Goal: Navigation & Orientation: Find specific page/section

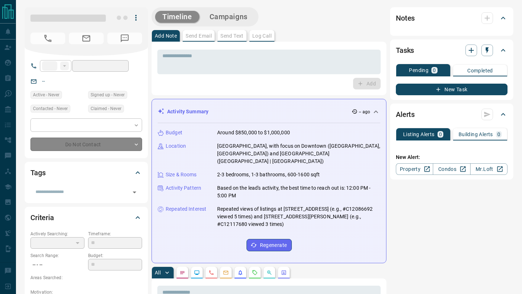
type input "**"
type input "**********"
type input "*"
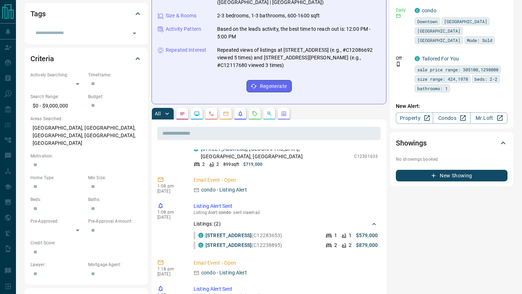
scroll to position [1025, 0]
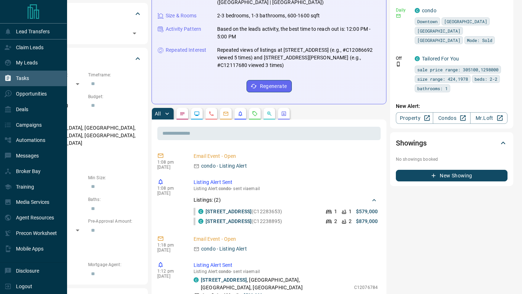
click at [1, 74] on div "Tasks" at bounding box center [33, 79] width 67 height 16
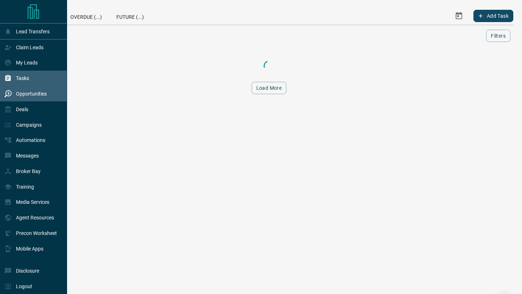
click at [9, 90] on div "Opportunities" at bounding box center [25, 94] width 42 height 12
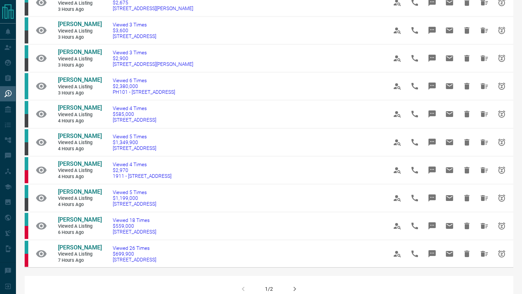
scroll to position [384, 0]
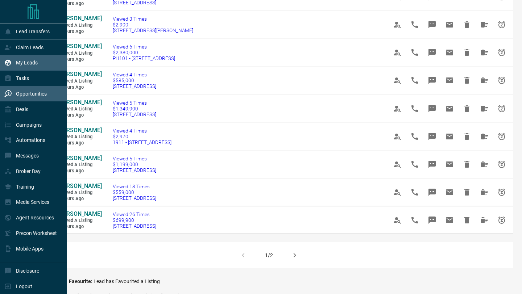
click at [5, 63] on icon at bounding box center [8, 63] width 6 height 6
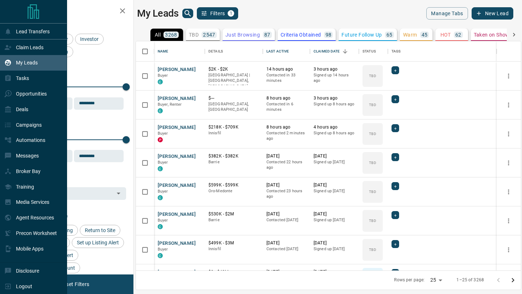
scroll to position [229, 385]
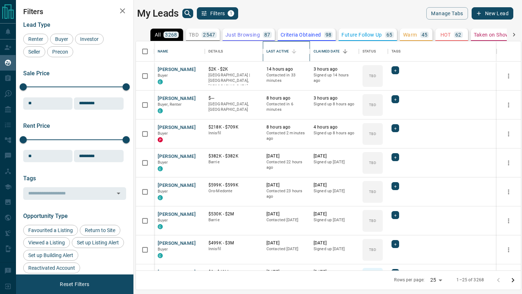
click at [278, 55] on div "Last Active" at bounding box center [277, 51] width 22 height 20
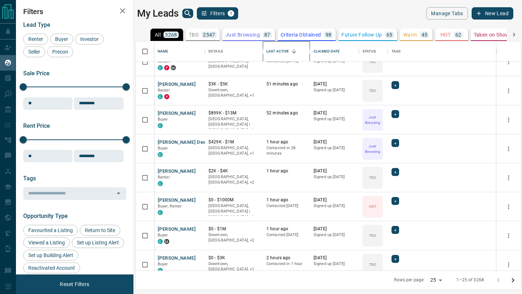
scroll to position [212, 0]
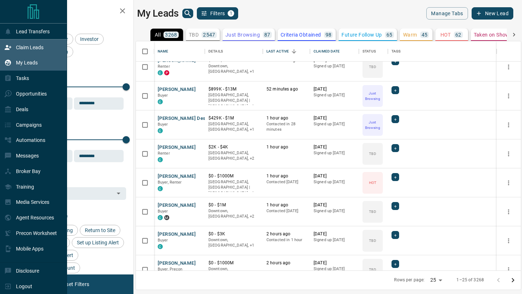
click at [18, 47] on p "Claim Leads" at bounding box center [30, 48] width 28 height 6
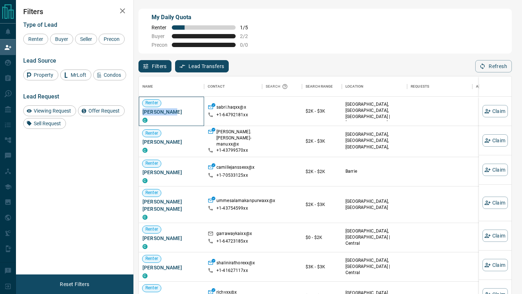
drag, startPoint x: 183, startPoint y: 113, endPoint x: 142, endPoint y: 111, distance: 40.3
click at [142, 111] on span "[PERSON_NAME]" at bounding box center [171, 111] width 58 height 7
copy span "[PERSON_NAME]"
click at [61, 37] on span "Buyer" at bounding box center [62, 39] width 18 height 6
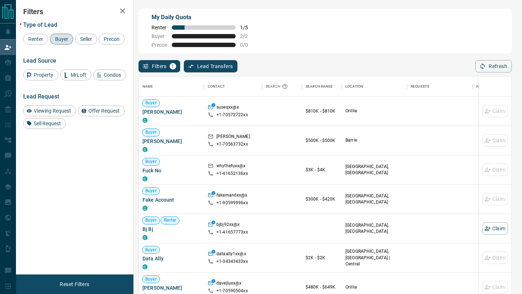
scroll to position [7, 0]
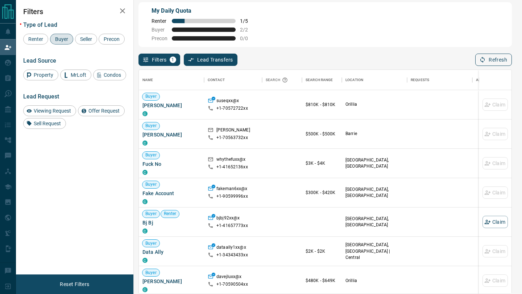
click at [506, 59] on button "Refresh" at bounding box center [493, 60] width 37 height 12
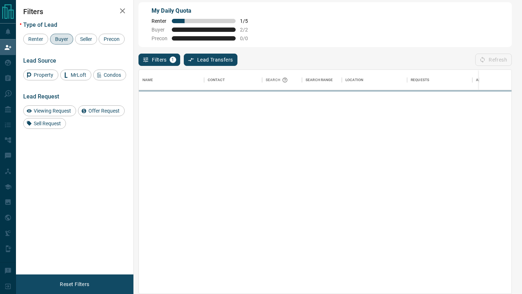
scroll to position [224, 373]
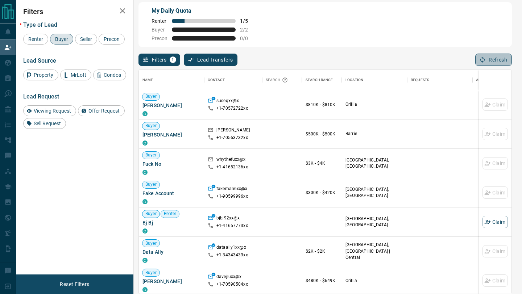
click at [506, 60] on button "Refresh" at bounding box center [493, 60] width 37 height 12
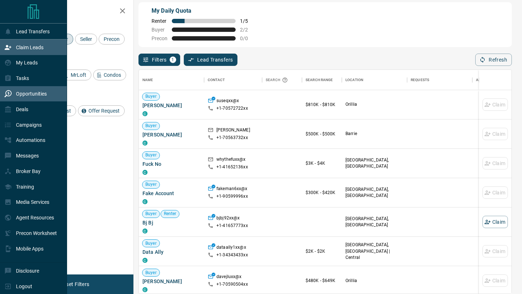
click at [6, 91] on div "Opportunities" at bounding box center [25, 94] width 42 height 12
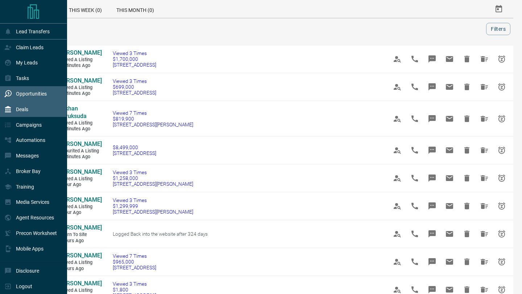
click at [12, 107] on div "Deals" at bounding box center [16, 109] width 24 height 12
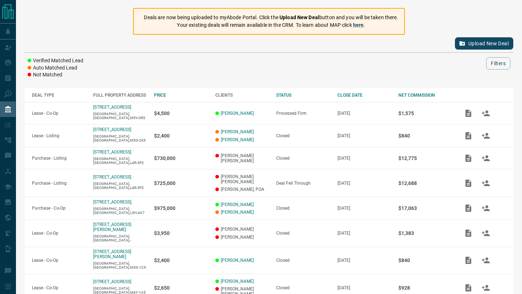
scroll to position [129, 0]
